Goal: Transaction & Acquisition: Purchase product/service

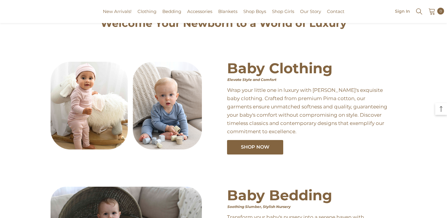
scroll to position [24, 0]
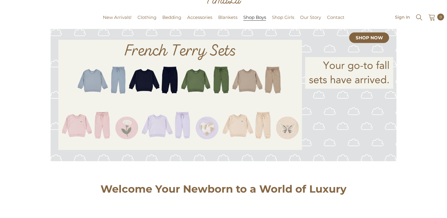
click at [253, 16] on span "Shop Boys" at bounding box center [255, 17] width 23 height 6
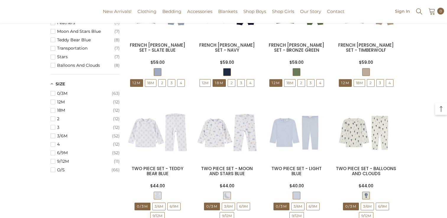
scroll to position [375, 0]
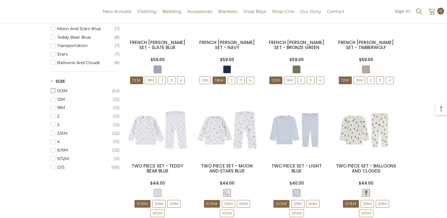
click at [52, 90] on span "button" at bounding box center [53, 90] width 5 height 5
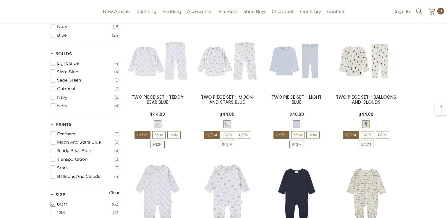
scroll to position [194, 0]
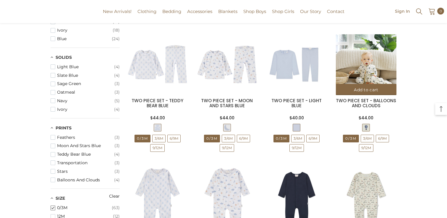
click at [378, 67] on img at bounding box center [366, 64] width 61 height 61
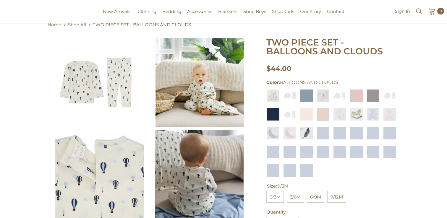
scroll to position [32, 0]
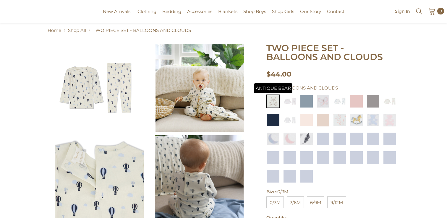
click at [272, 99] on img at bounding box center [274, 102] width 14 height 14
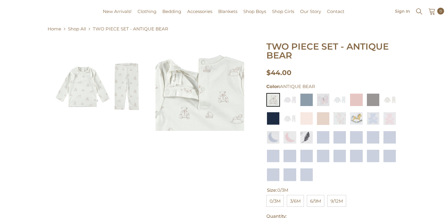
scroll to position [34, 0]
click at [287, 101] on img at bounding box center [290, 100] width 14 height 14
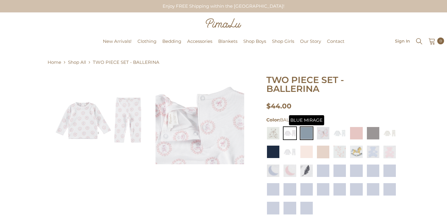
click at [304, 137] on img at bounding box center [307, 134] width 14 height 14
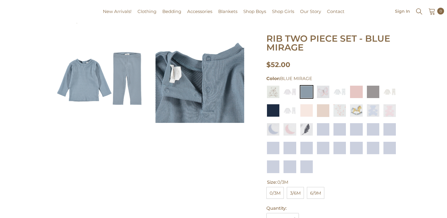
scroll to position [42, 0]
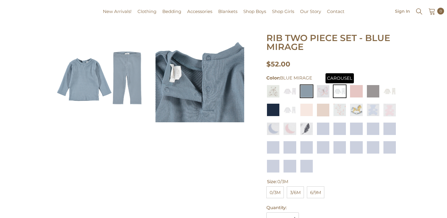
click at [344, 93] on img at bounding box center [340, 92] width 14 height 14
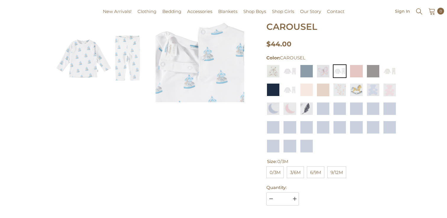
scroll to position [65, 0]
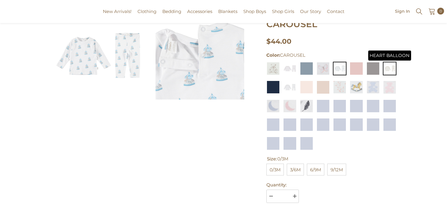
click at [386, 69] on img at bounding box center [390, 69] width 14 height 14
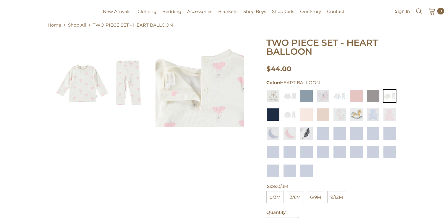
scroll to position [38, 0]
click at [287, 116] on img at bounding box center [290, 115] width 14 height 14
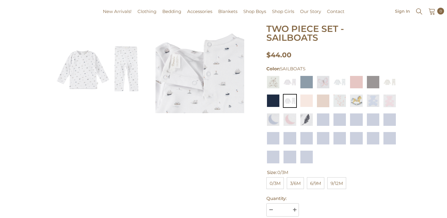
scroll to position [56, 0]
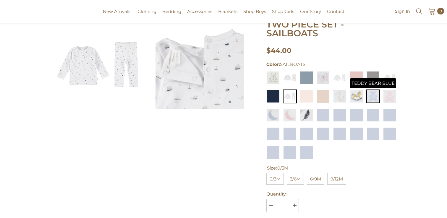
click at [369, 94] on img at bounding box center [374, 97] width 14 height 14
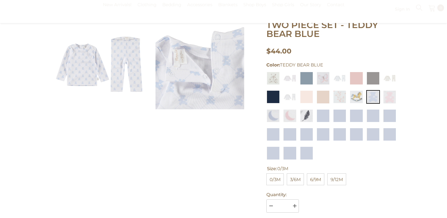
scroll to position [58, 0]
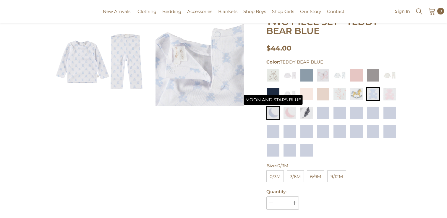
click at [276, 117] on img at bounding box center [274, 113] width 14 height 14
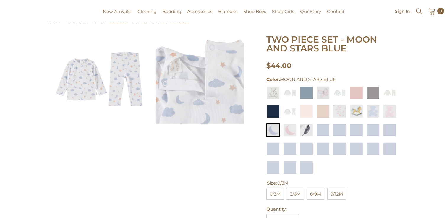
scroll to position [44, 0]
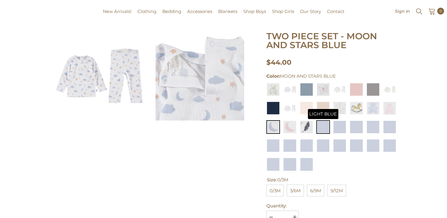
click at [319, 128] on img at bounding box center [324, 127] width 14 height 14
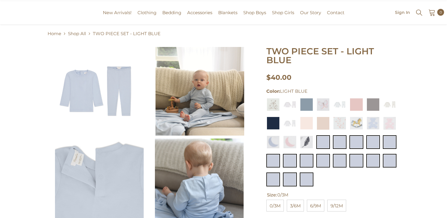
scroll to position [28, 0]
click at [385, 104] on img at bounding box center [390, 105] width 14 height 14
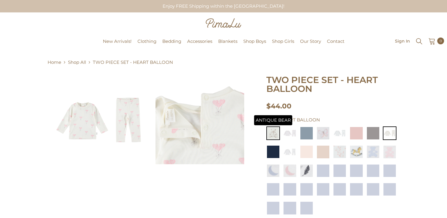
click at [276, 130] on img at bounding box center [274, 134] width 14 height 14
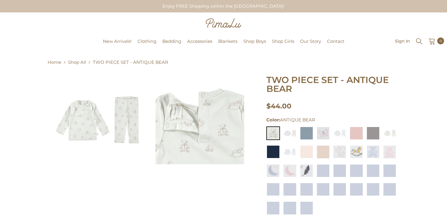
click at [71, 62] on link "Shop All" at bounding box center [77, 62] width 18 height 7
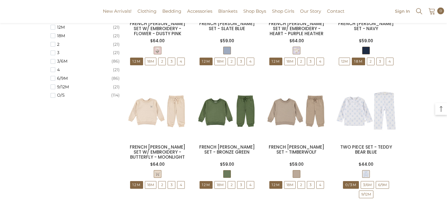
scroll to position [562, 0]
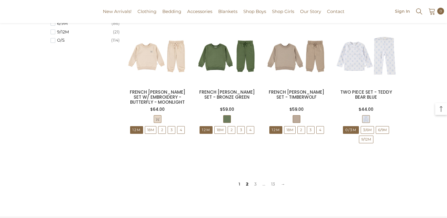
click at [248, 185] on link "2" at bounding box center [247, 184] width 8 height 9
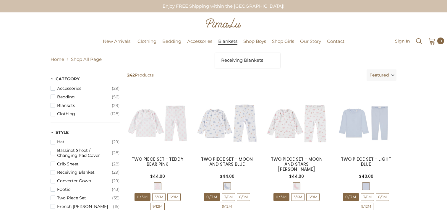
click at [233, 44] on span "Blankets" at bounding box center [227, 41] width 19 height 6
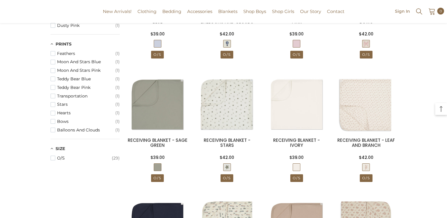
scroll to position [280, 0]
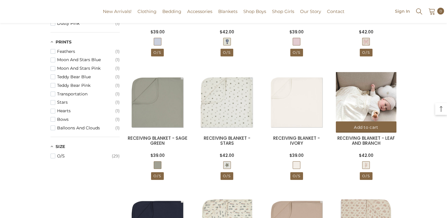
click at [389, 101] on img at bounding box center [366, 102] width 61 height 61
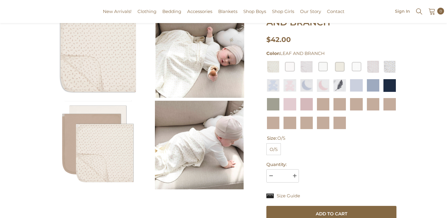
scroll to position [62, 0]
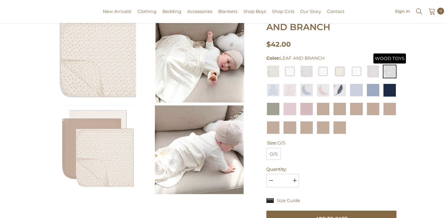
click at [385, 74] on img at bounding box center [390, 72] width 14 height 14
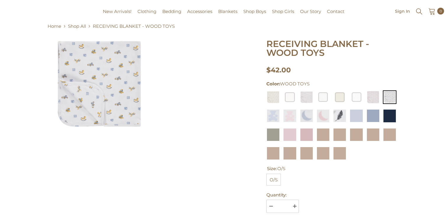
scroll to position [38, 0]
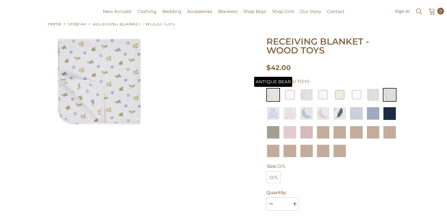
click at [279, 101] on img at bounding box center [274, 95] width 14 height 14
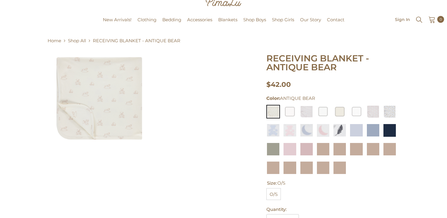
scroll to position [28, 0]
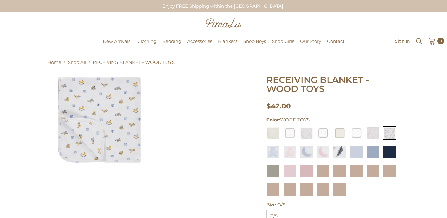
scroll to position [38, 0]
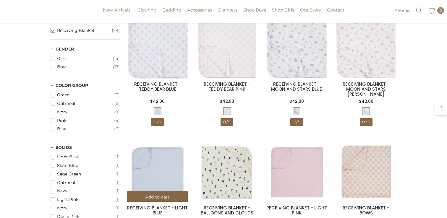
scroll to position [157, 0]
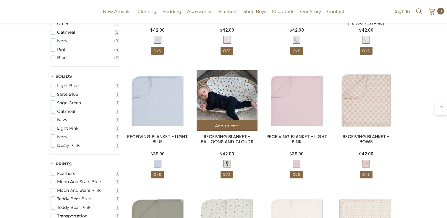
click at [231, 95] on img at bounding box center [227, 100] width 61 height 61
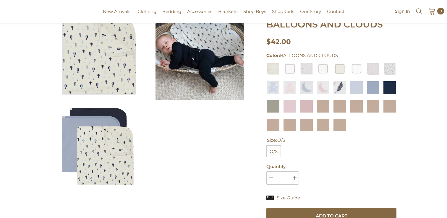
scroll to position [67, 0]
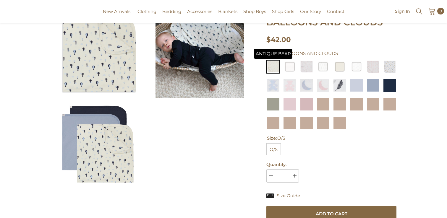
click at [273, 66] on img at bounding box center [274, 67] width 14 height 14
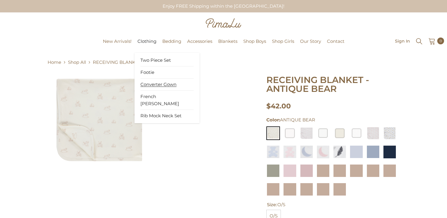
click at [148, 87] on span "Converter Gown" at bounding box center [159, 85] width 36 height 6
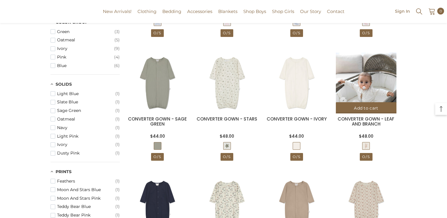
scroll to position [176, 0]
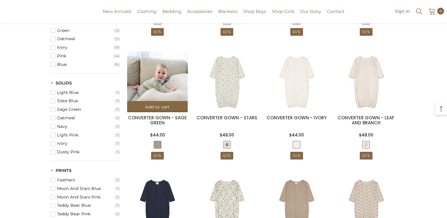
click at [167, 75] on img at bounding box center [157, 81] width 61 height 61
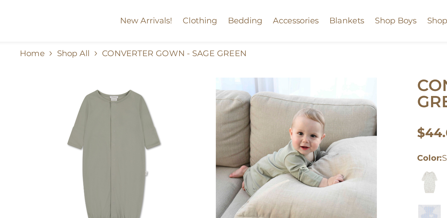
scroll to position [31, 0]
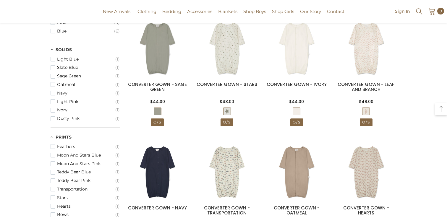
scroll to position [272, 0]
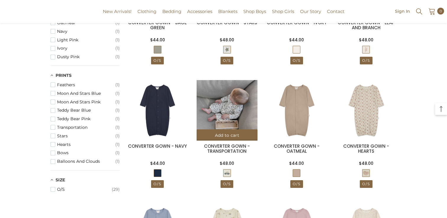
click at [217, 104] on img at bounding box center [227, 110] width 61 height 61
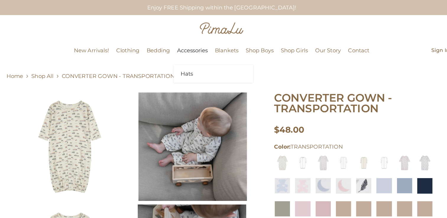
click at [193, 56] on link "Hats" at bounding box center [216, 60] width 53 height 12
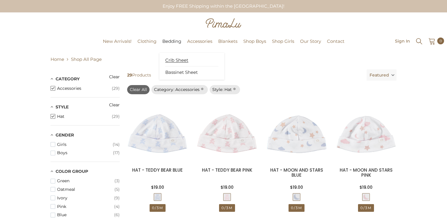
click at [173, 60] on span "Crib Sheet" at bounding box center [176, 60] width 23 height 6
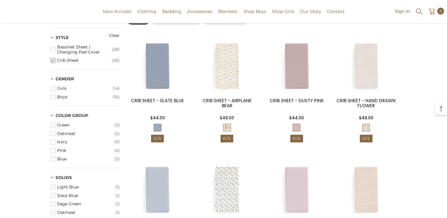
scroll to position [69, 0]
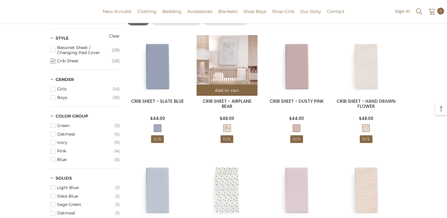
click at [220, 59] on img at bounding box center [227, 65] width 61 height 61
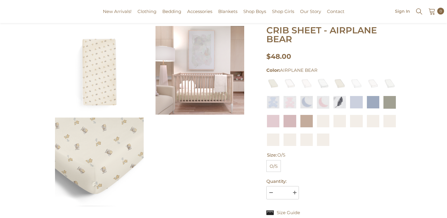
scroll to position [50, 0]
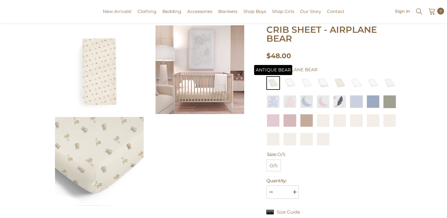
click at [272, 83] on img at bounding box center [274, 83] width 14 height 14
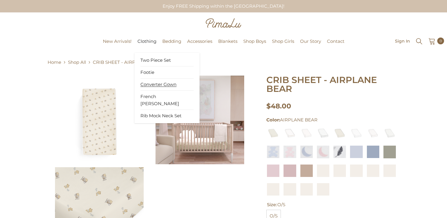
click at [152, 84] on span "Converter Gown" at bounding box center [159, 85] width 36 height 6
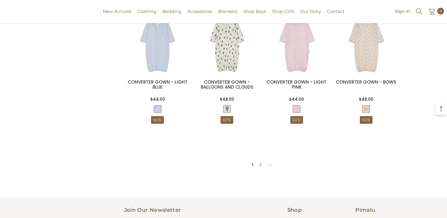
scroll to position [584, 0]
click at [259, 165] on link "2" at bounding box center [261, 164] width 8 height 9
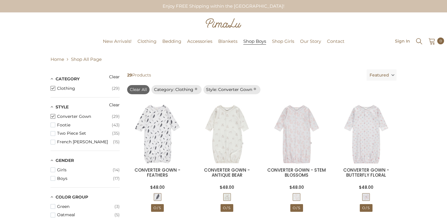
click at [260, 39] on span "Shop Boys" at bounding box center [255, 41] width 23 height 6
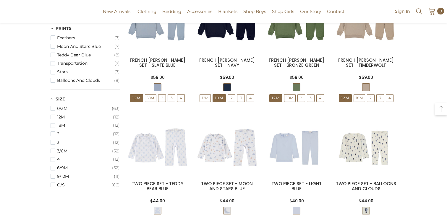
scroll to position [361, 0]
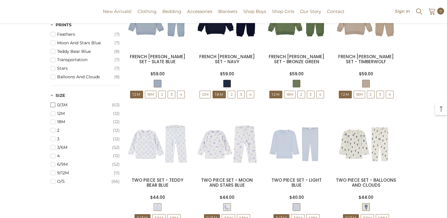
click at [70, 106] on span "0/3M" at bounding box center [84, 105] width 55 height 5
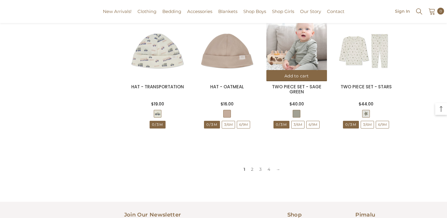
scroll to position [587, 0]
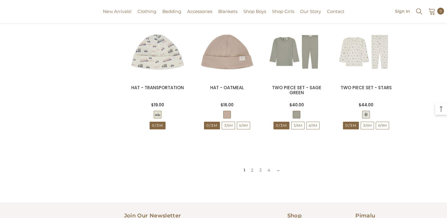
click at [280, 170] on link "→" at bounding box center [278, 170] width 10 height 9
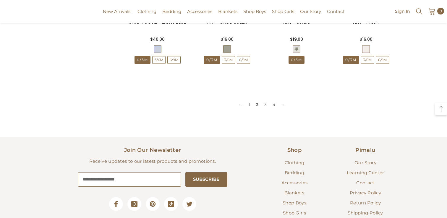
scroll to position [699, 0]
